Goal: Transaction & Acquisition: Purchase product/service

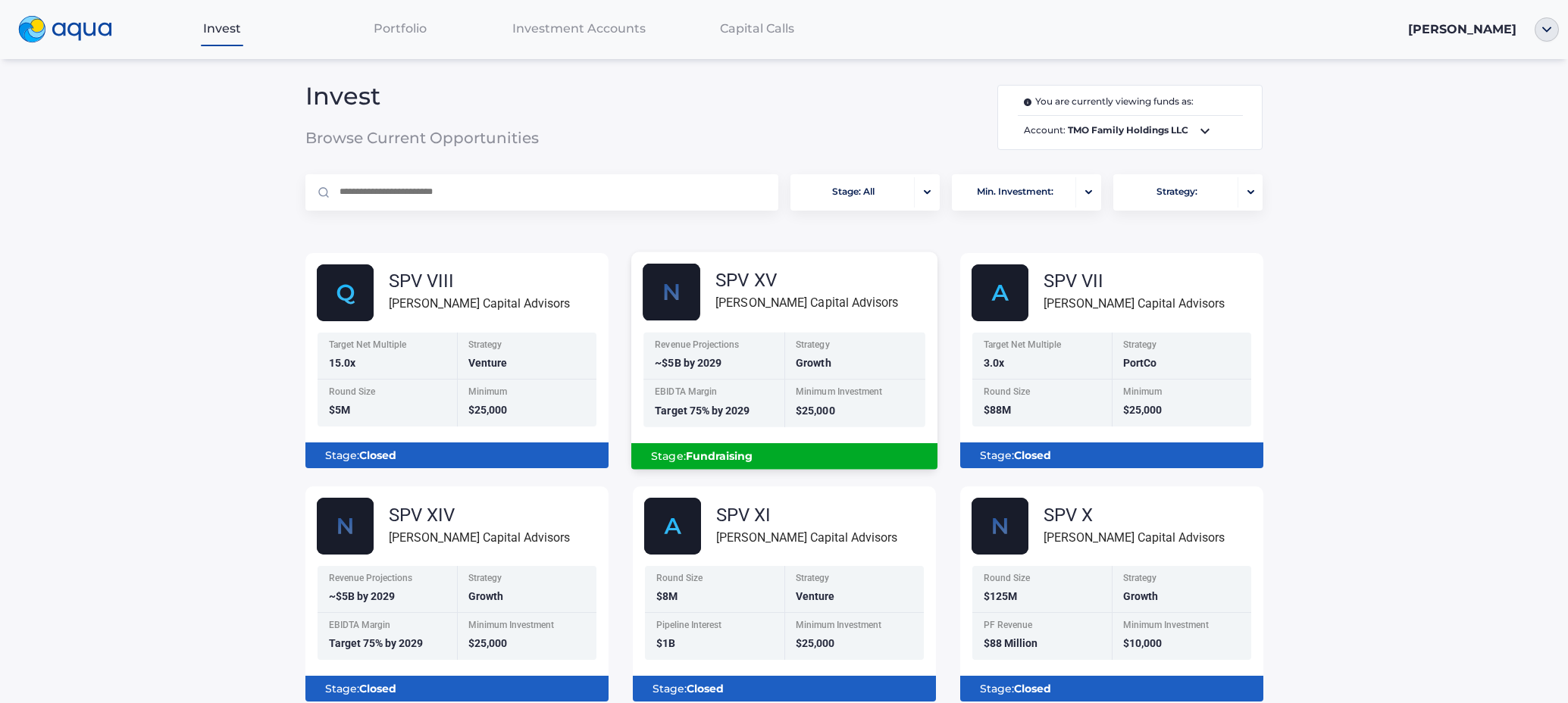
click at [759, 288] on div "SPV XV" at bounding box center [806, 280] width 183 height 18
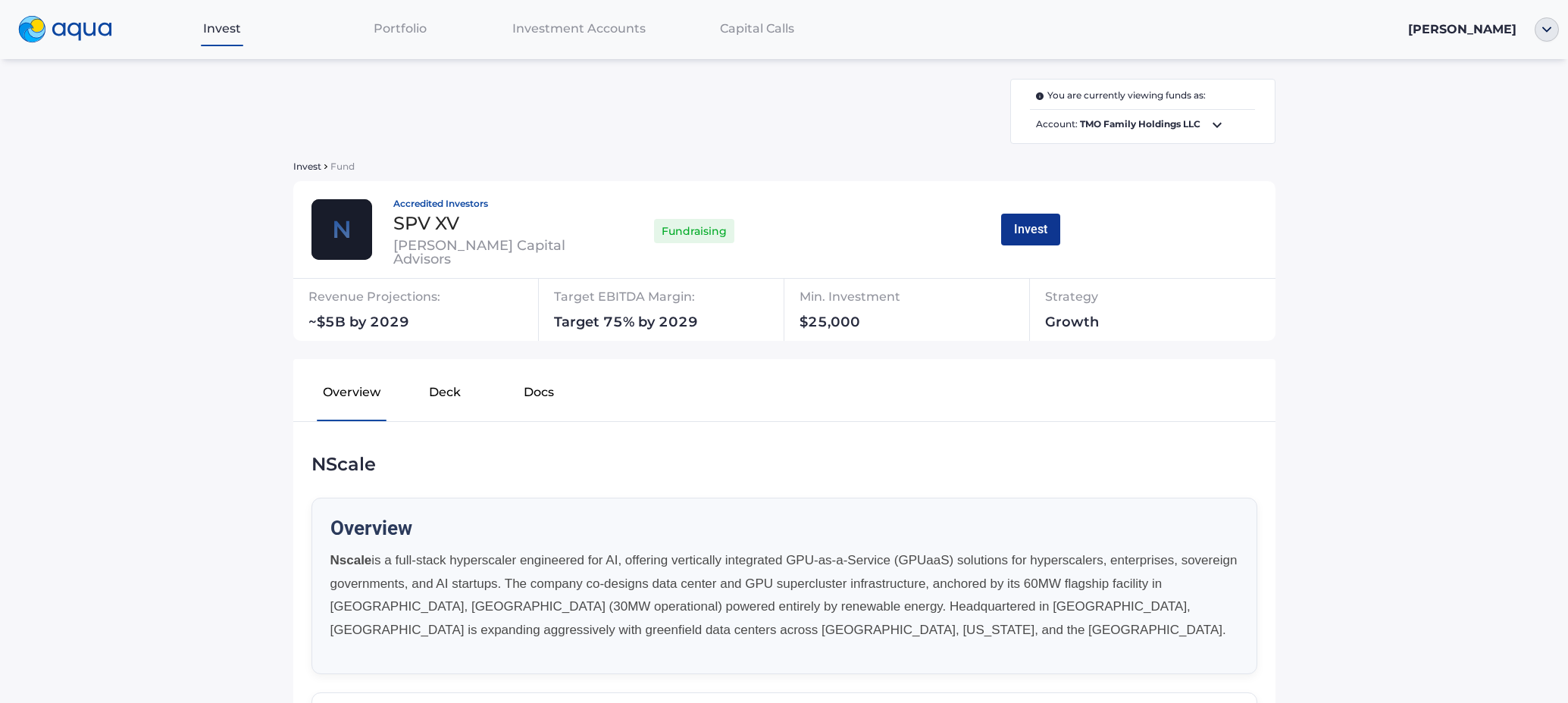
click at [1025, 231] on button "Invest" at bounding box center [1031, 229] width 59 height 32
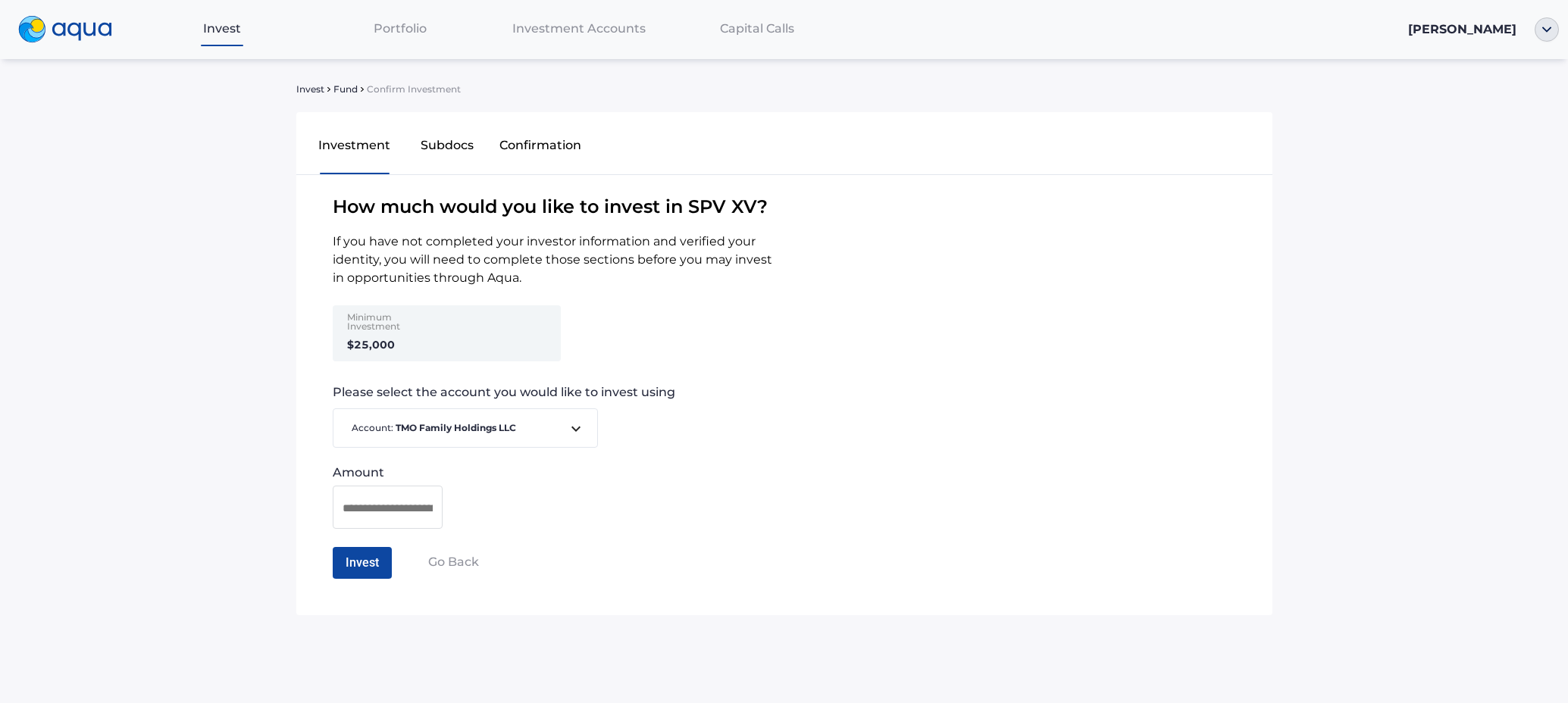
click at [407, 360] on div "Minimum Investment $25,000" at bounding box center [394, 333] width 118 height 56
click at [411, 354] on div "Minimum Investment $25,000" at bounding box center [394, 333] width 118 height 56
click at [391, 501] on input at bounding box center [387, 507] width 90 height 19
type input "*******"
click at [527, 523] on div "Amount *******" at bounding box center [784, 497] width 976 height 63
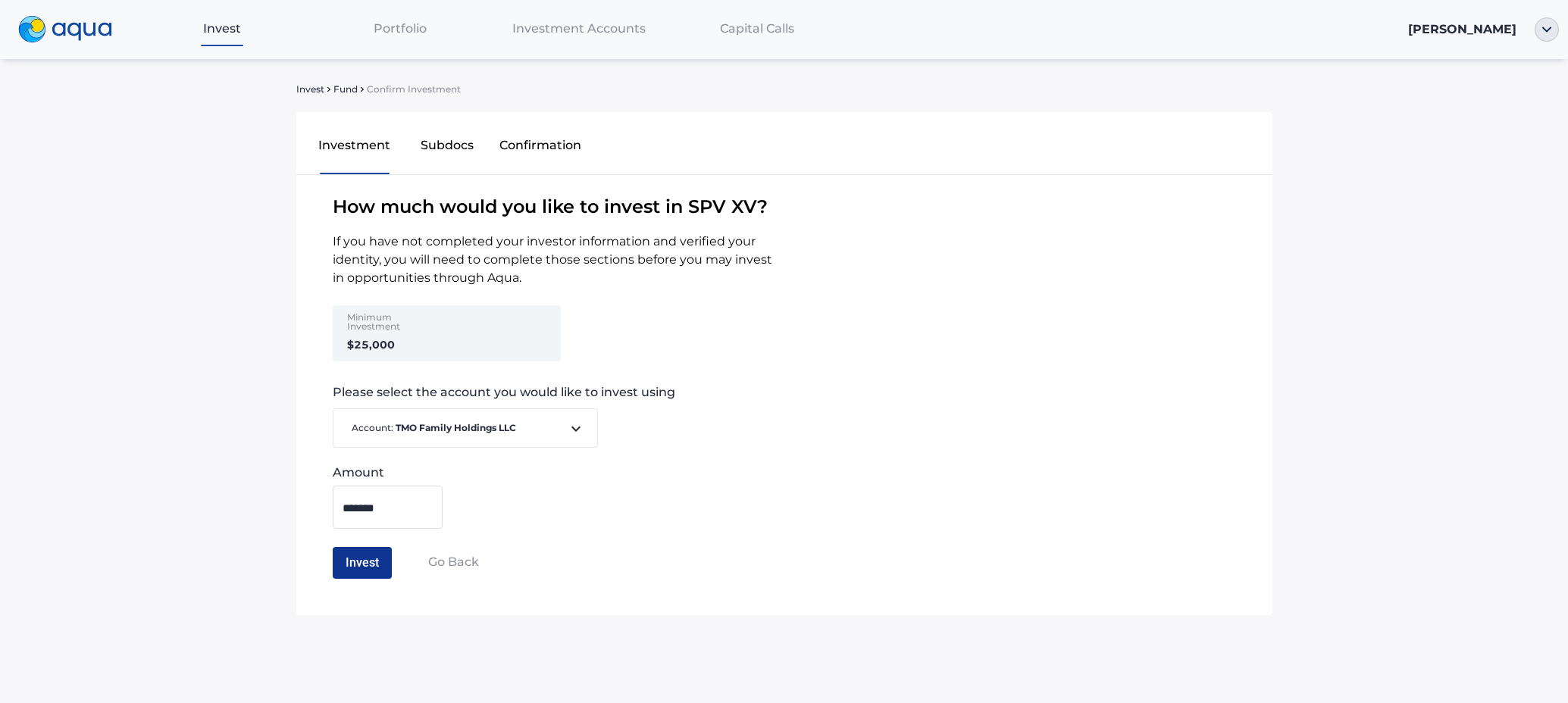
click at [379, 566] on button "Invest" at bounding box center [362, 563] width 59 height 32
click at [423, 570] on button "Confirm Investment" at bounding box center [399, 563] width 134 height 32
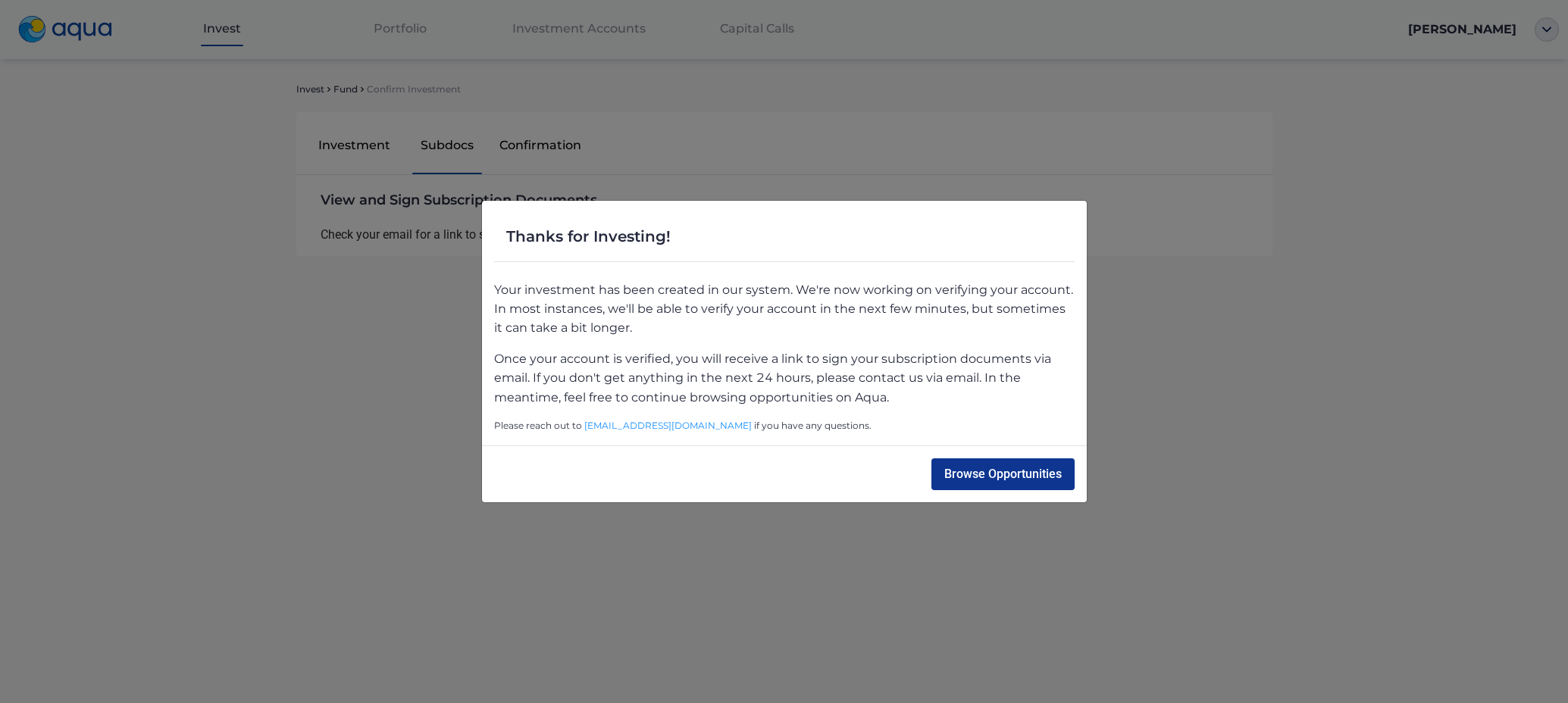
click at [1041, 471] on button "Browse Opportunities" at bounding box center [1003, 475] width 143 height 32
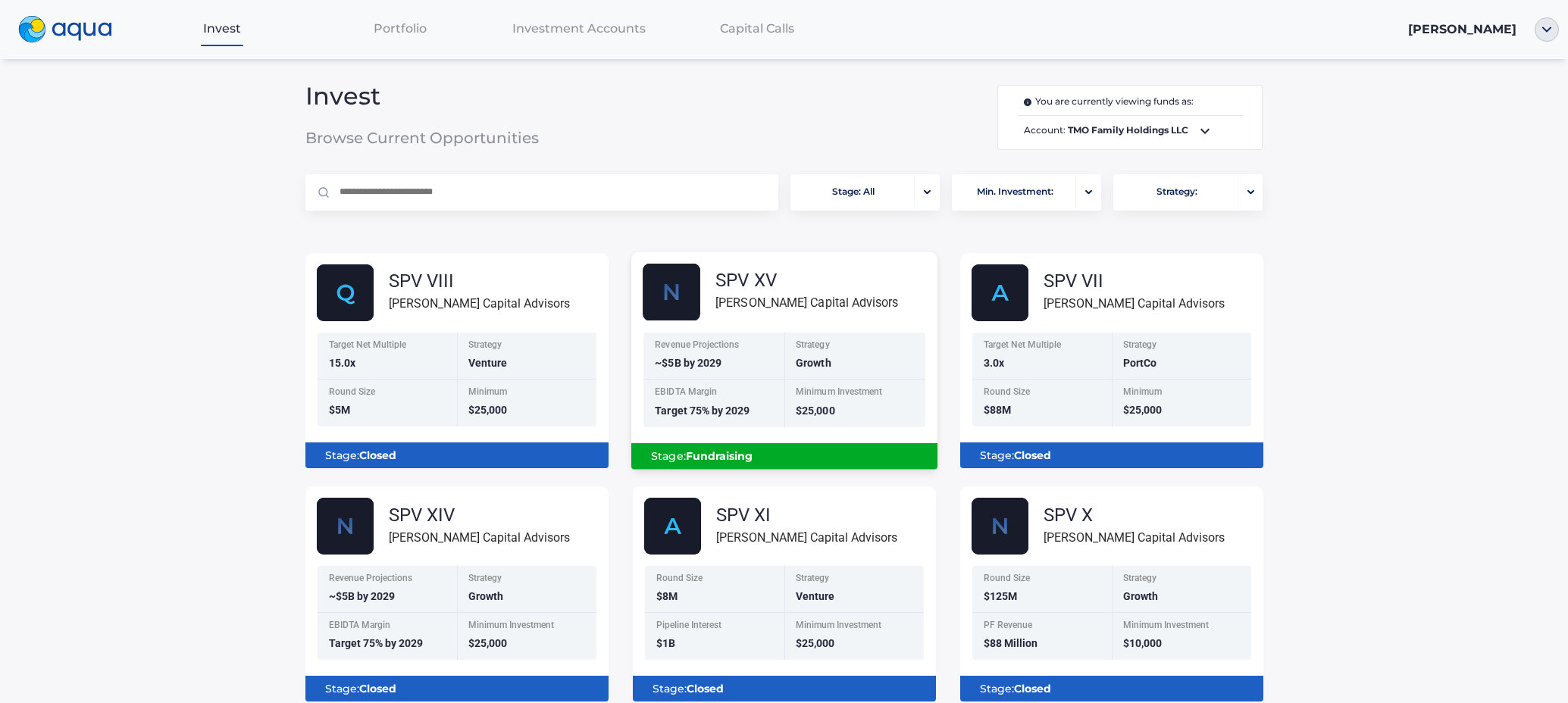
click at [761, 410] on div "EBIDTA Margin Target 75% by 2029" at bounding box center [714, 403] width 141 height 47
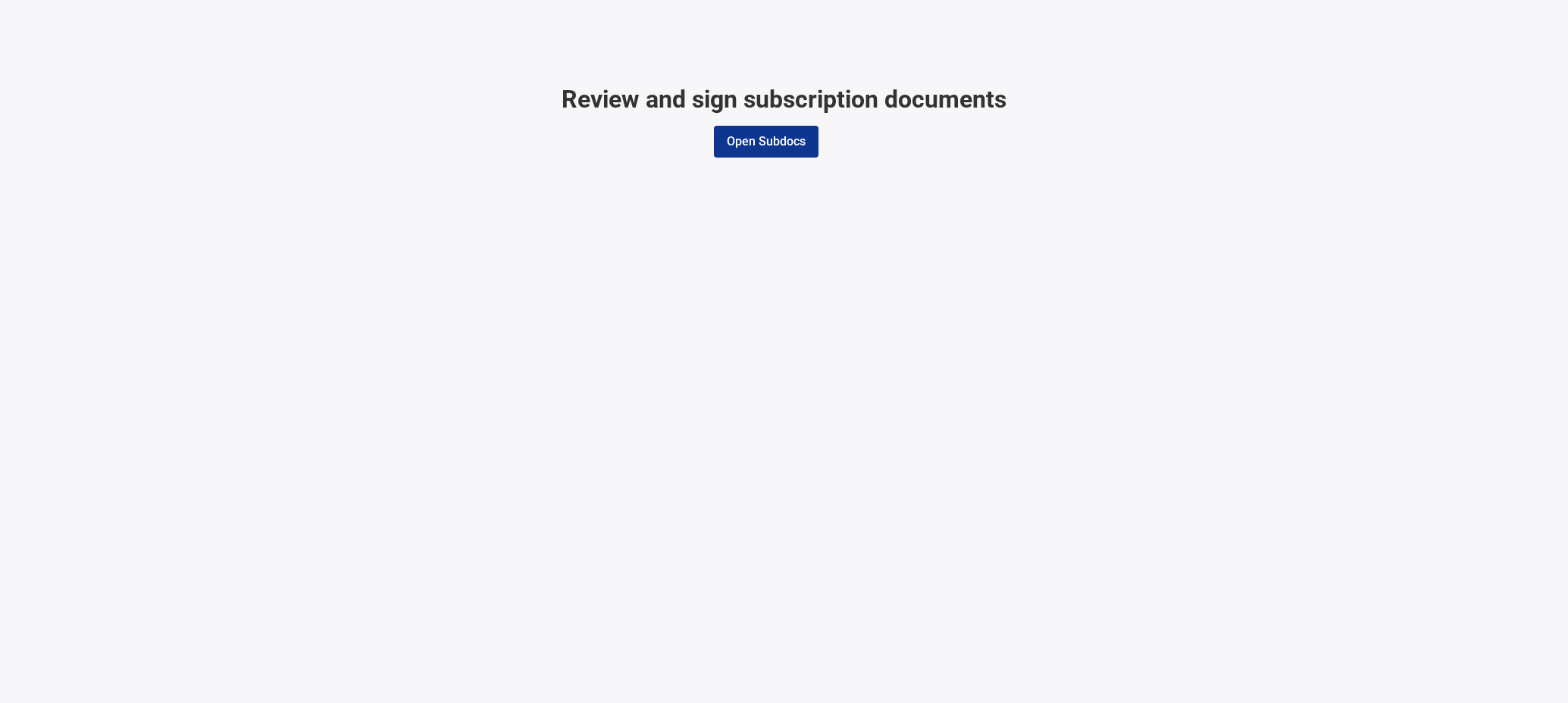
click at [763, 145] on button "Open Subdocs" at bounding box center [767, 141] width 105 height 32
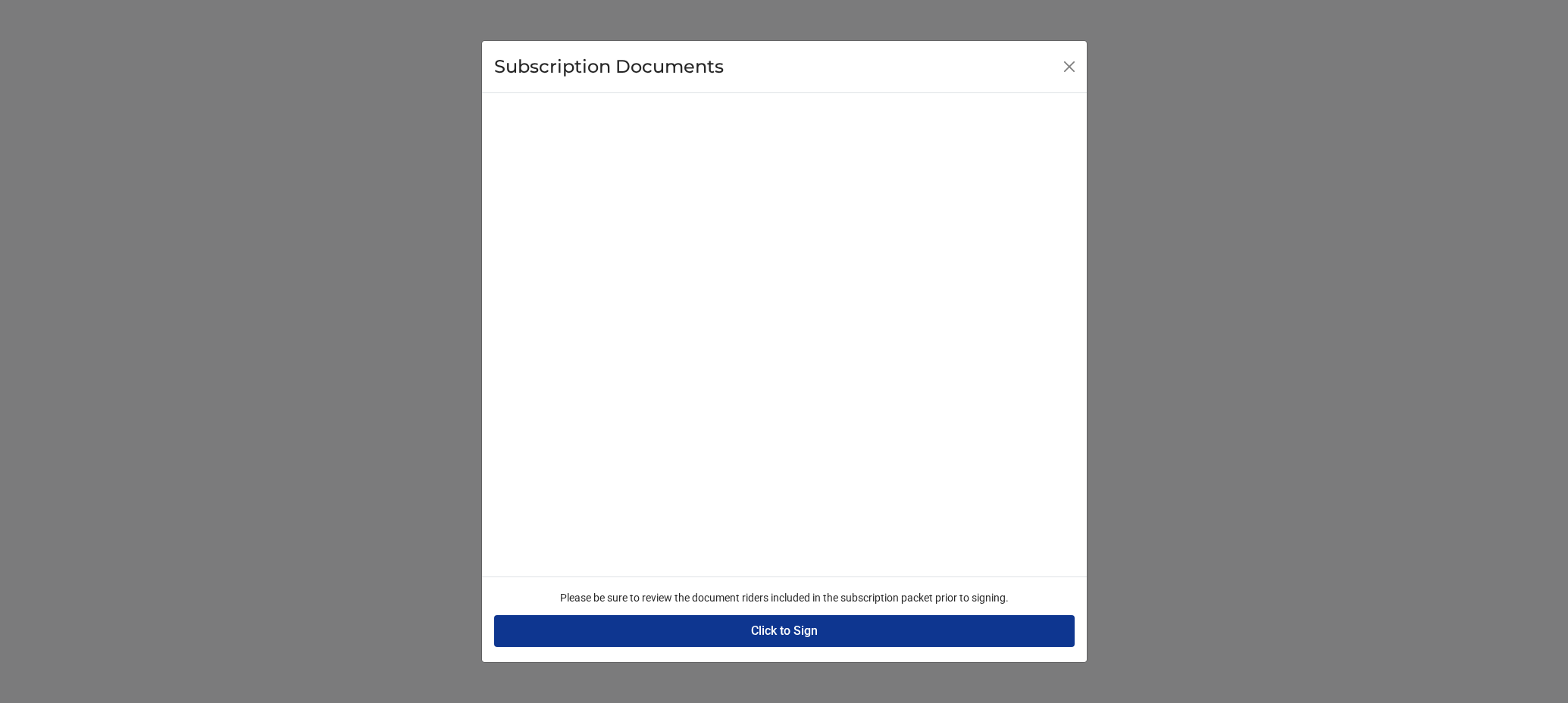
click at [794, 628] on button "Click to Sign" at bounding box center [784, 631] width 581 height 32
